Goal: Navigation & Orientation: Find specific page/section

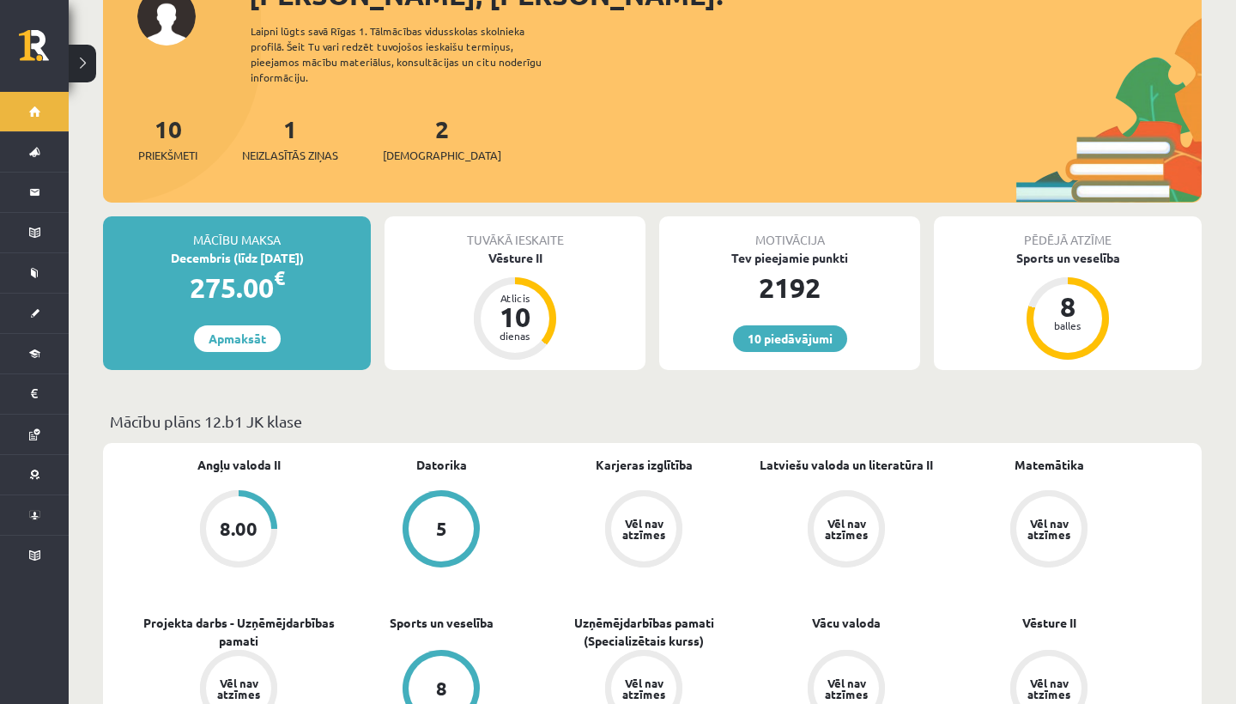
scroll to position [59, 0]
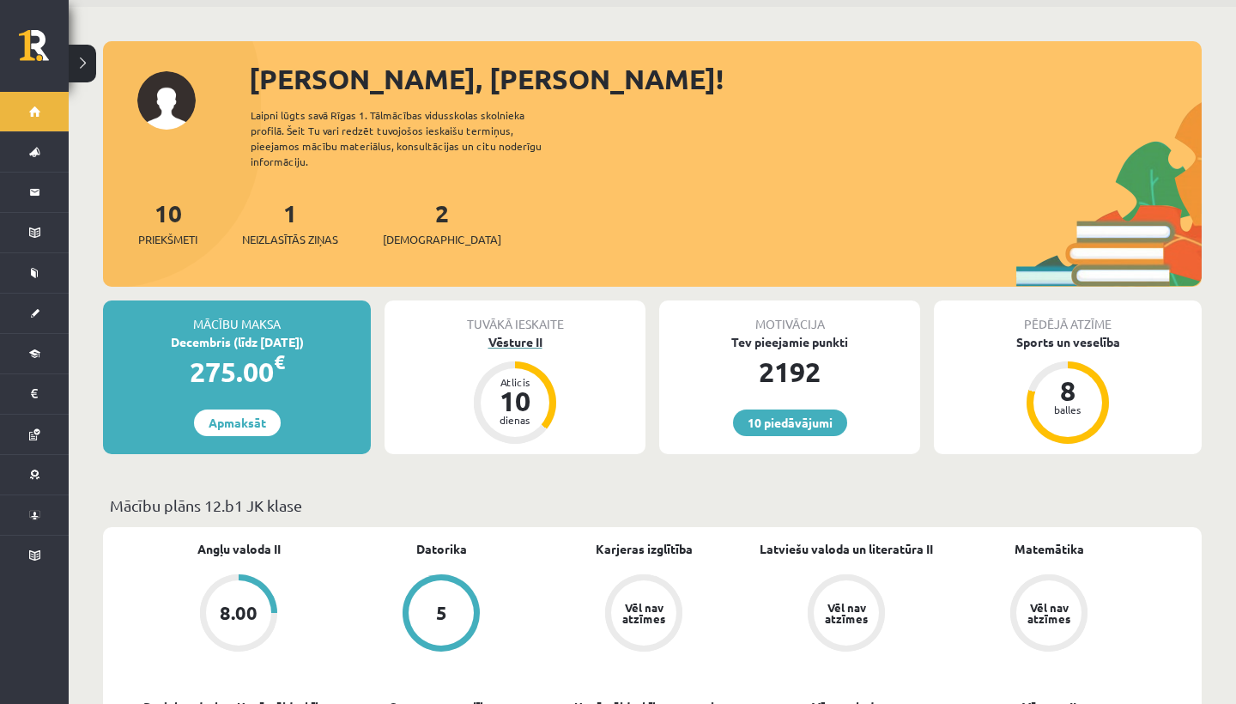
click at [519, 333] on div "Vēsture II" at bounding box center [515, 342] width 261 height 18
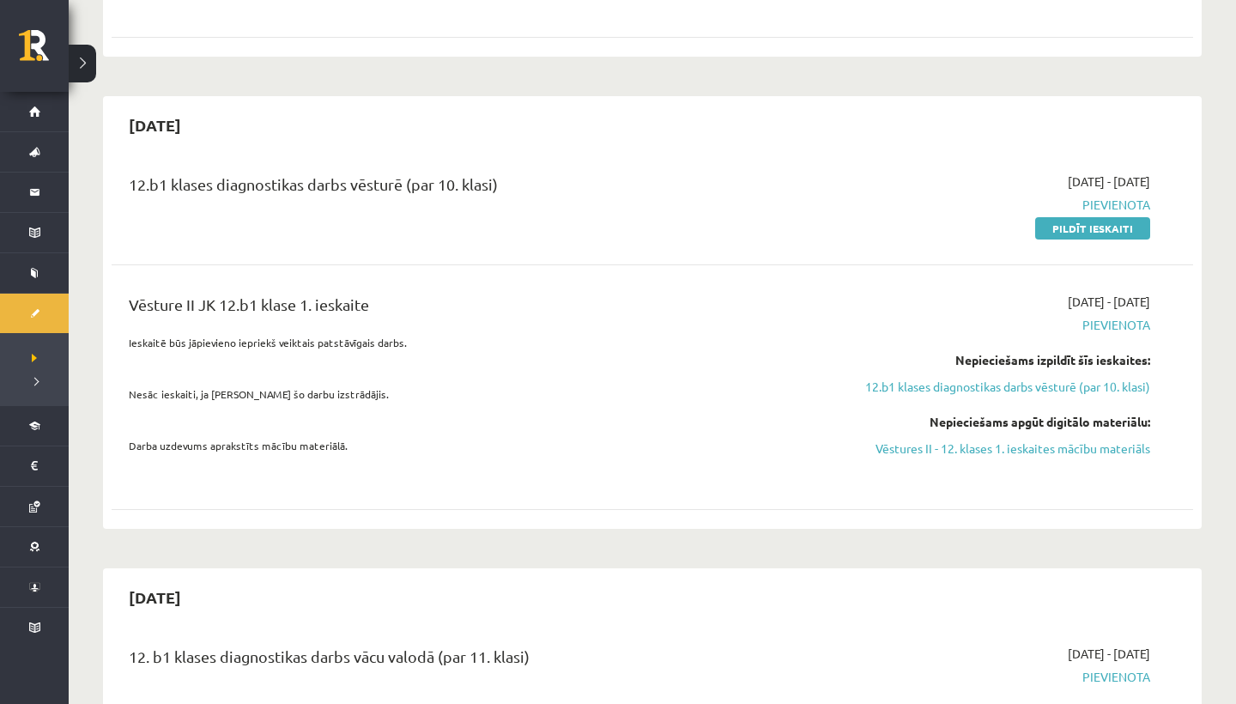
scroll to position [812, 0]
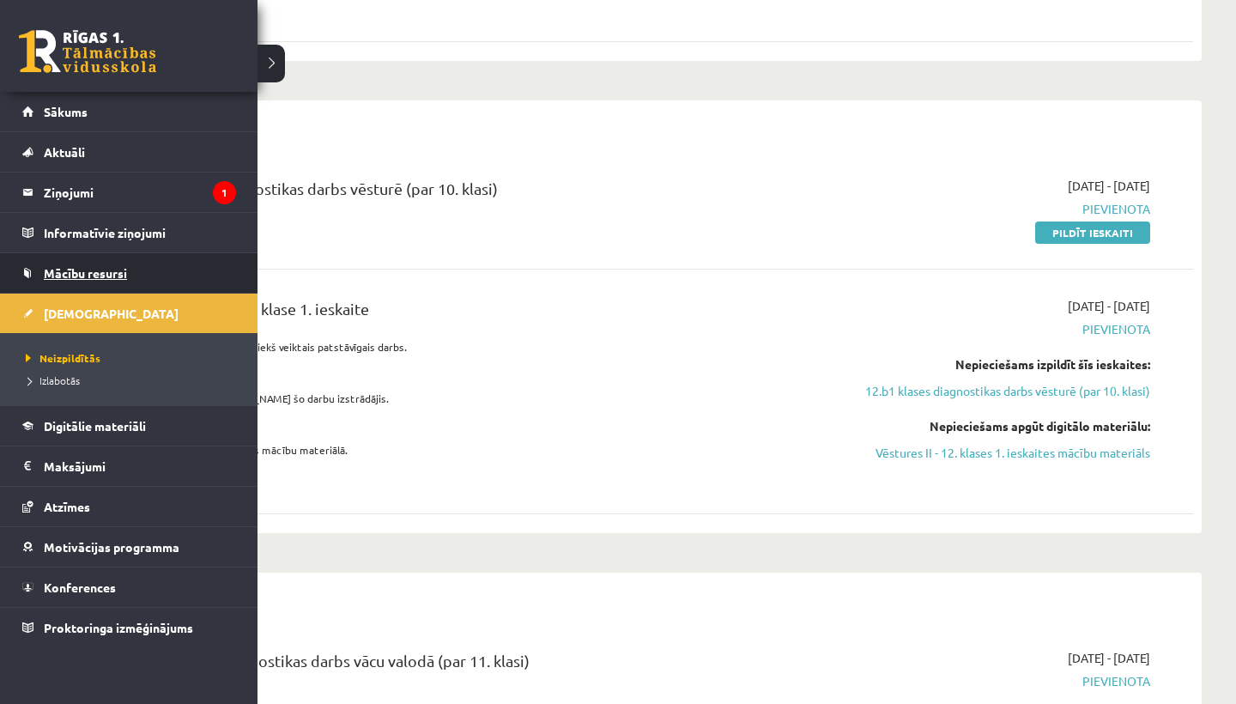
click at [80, 276] on span "Mācību resursi" at bounding box center [85, 272] width 83 height 15
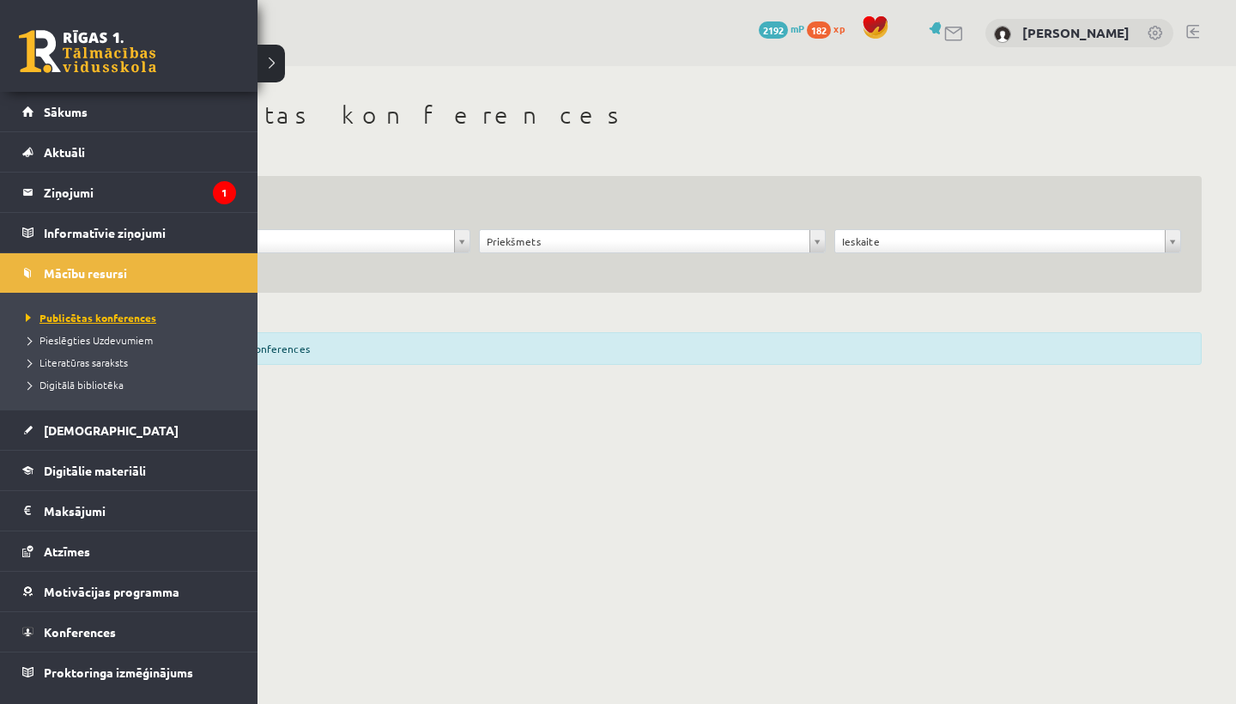
click at [99, 315] on span "Publicētas konferences" at bounding box center [88, 318] width 135 height 14
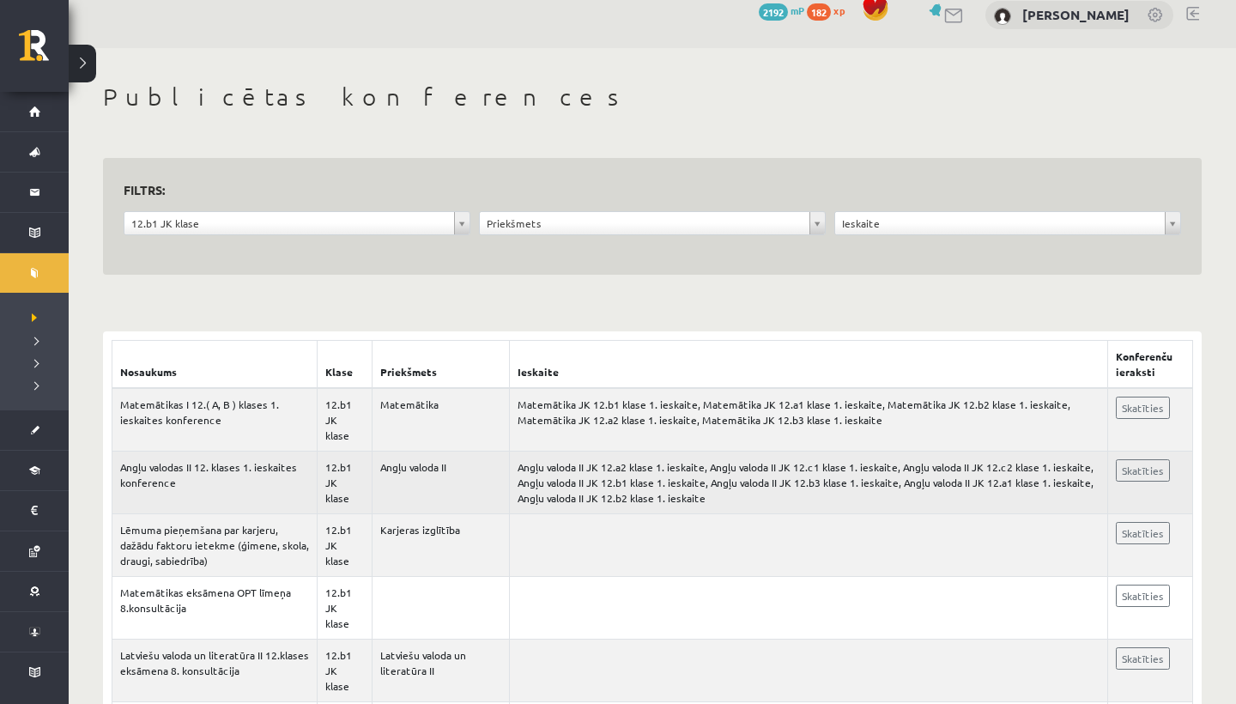
scroll to position [21, 0]
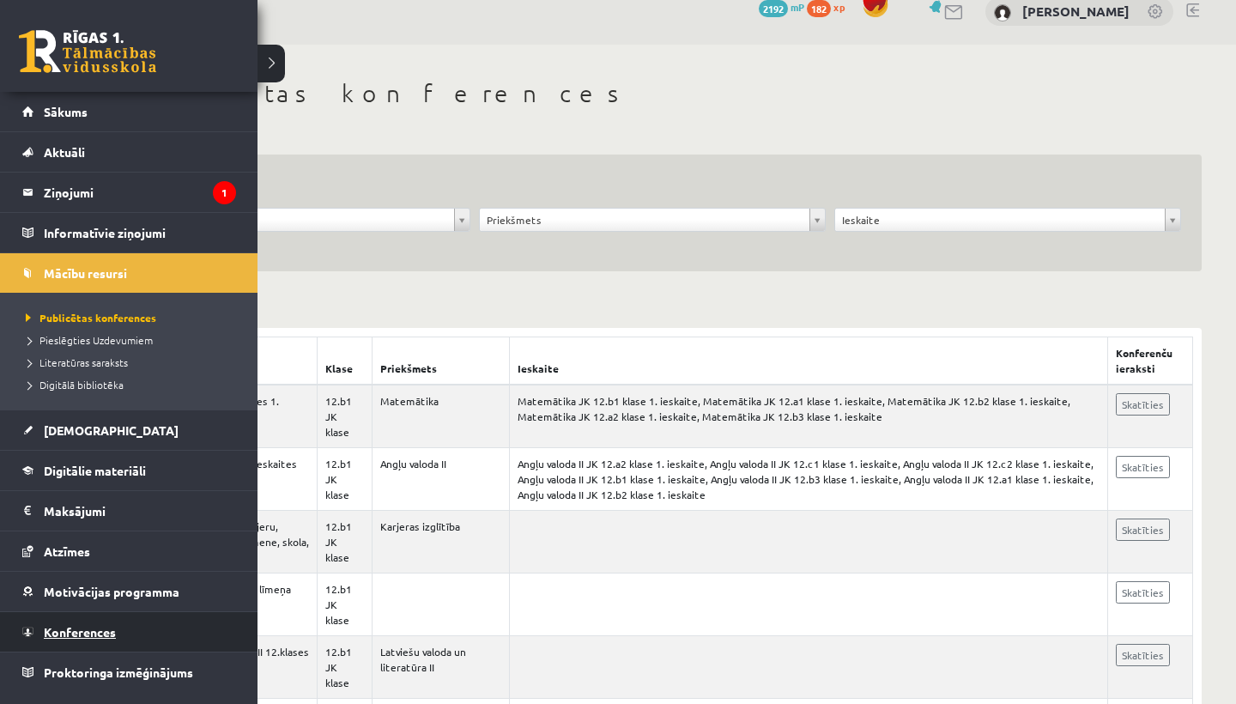
click at [73, 635] on span "Konferences" at bounding box center [80, 631] width 72 height 15
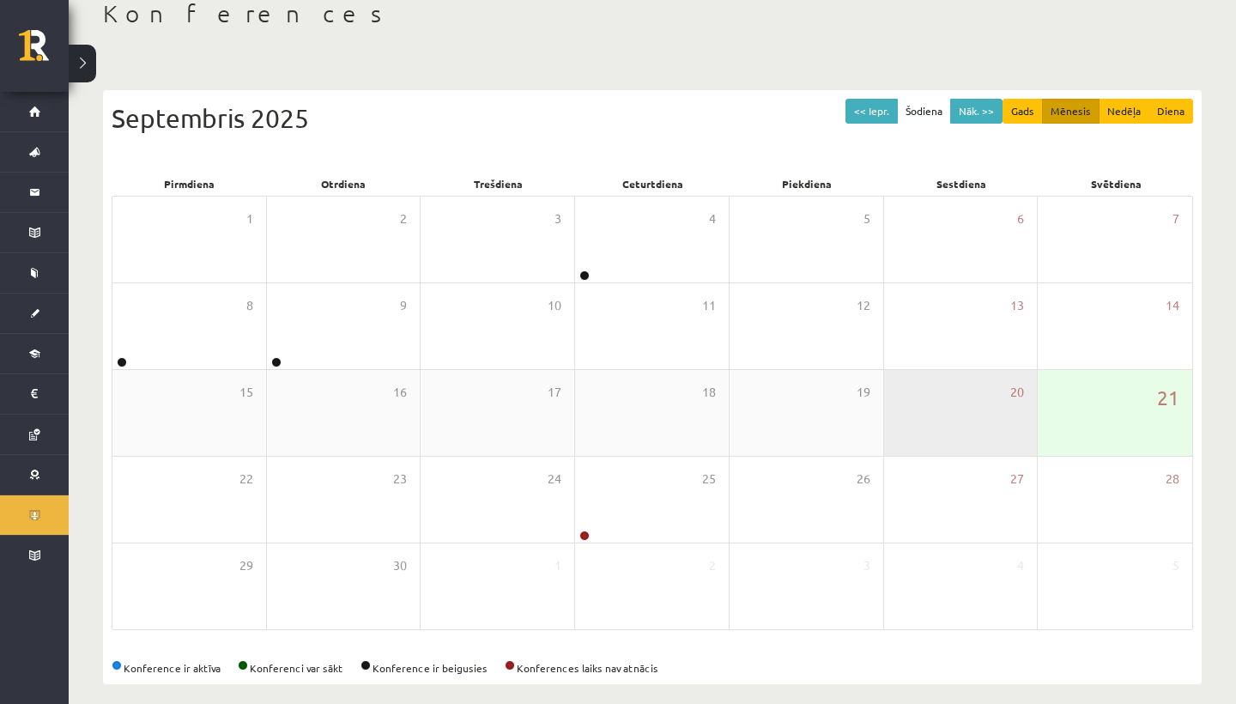
scroll to position [100, 0]
